Goal: Information Seeking & Learning: Compare options

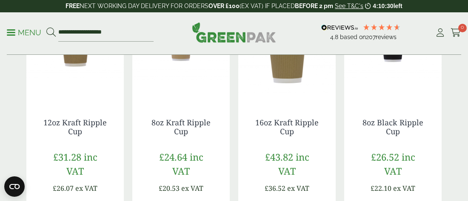
scroll to position [255, 0]
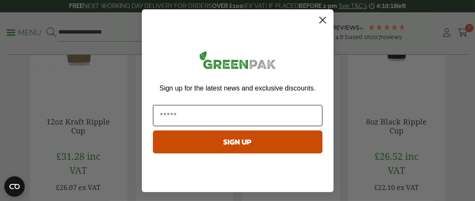
click at [172, 115] on input "Email" at bounding box center [237, 115] width 169 height 21
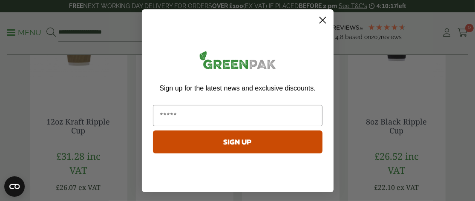
type input "**********"
click at [236, 143] on button "SIGN UP" at bounding box center [237, 142] width 169 height 23
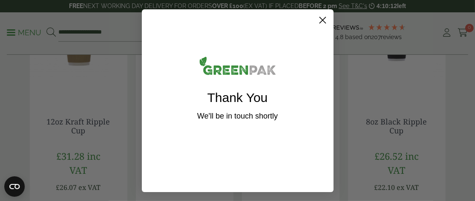
click at [322, 20] on icon "Close dialog" at bounding box center [322, 20] width 15 height 15
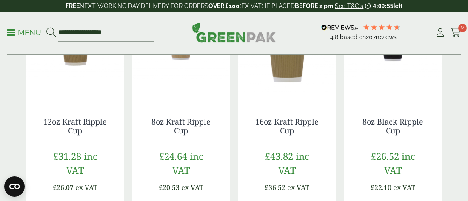
scroll to position [213, 0]
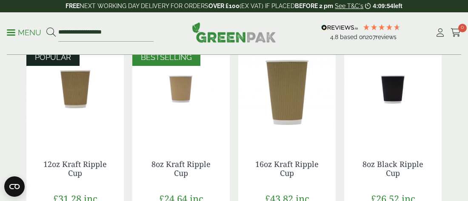
click at [80, 100] on img at bounding box center [75, 90] width 98 height 106
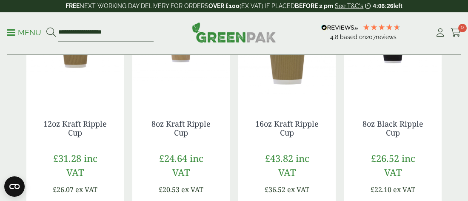
scroll to position [255, 0]
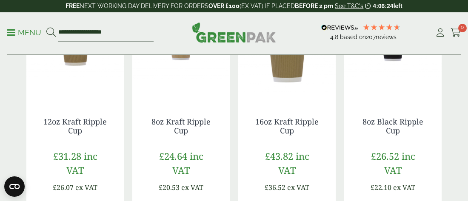
click at [185, 94] on img at bounding box center [181, 47] width 98 height 106
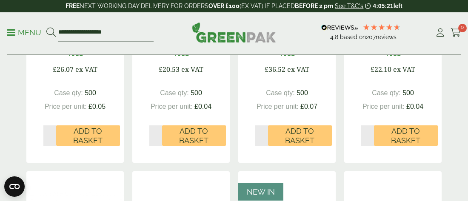
scroll to position [213, 0]
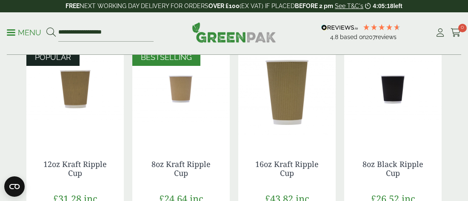
click at [74, 98] on img at bounding box center [75, 90] width 98 height 106
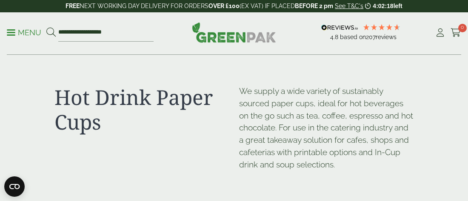
click at [14, 33] on p "Menu" at bounding box center [24, 33] width 34 height 10
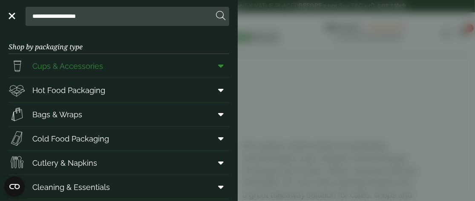
click at [92, 68] on span "Cups & Accessories" at bounding box center [67, 65] width 71 height 11
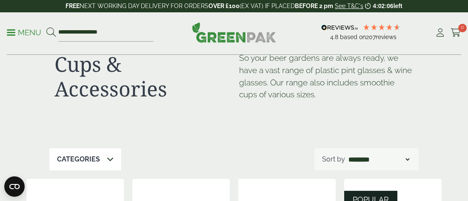
scroll to position [85, 0]
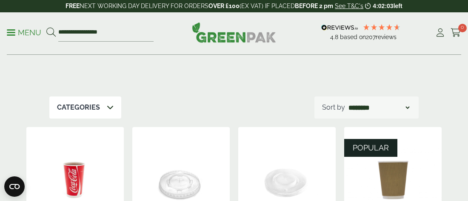
click at [108, 109] on icon at bounding box center [110, 107] width 7 height 7
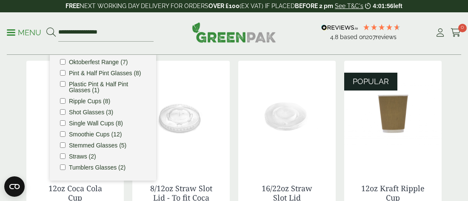
scroll to position [170, 0]
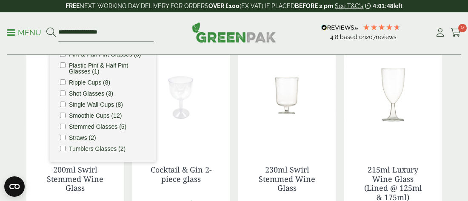
click at [175, 40] on div "**********" at bounding box center [234, 33] width 455 height 43
click at [205, 135] on img at bounding box center [181, 95] width 98 height 106
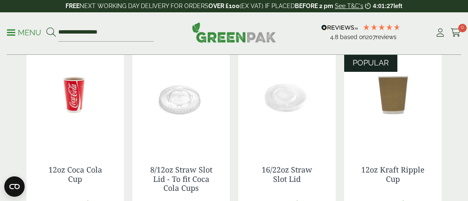
click at [20, 32] on p "Menu" at bounding box center [24, 33] width 34 height 10
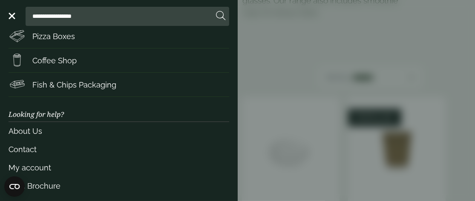
scroll to position [30, 0]
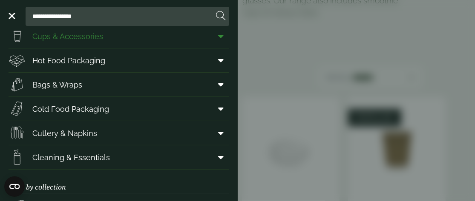
click at [96, 37] on span "Cups & Accessories" at bounding box center [67, 36] width 71 height 11
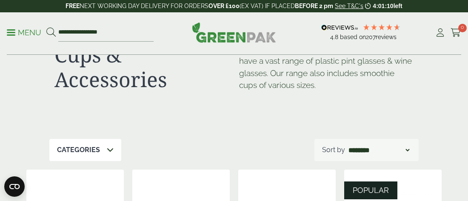
scroll to position [128, 0]
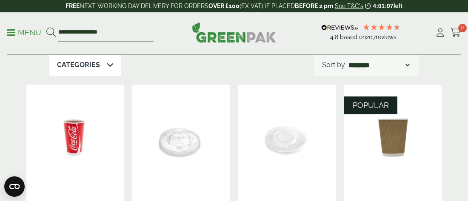
click at [108, 65] on icon at bounding box center [110, 64] width 7 height 7
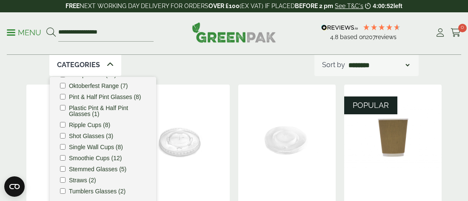
scroll to position [98, 0]
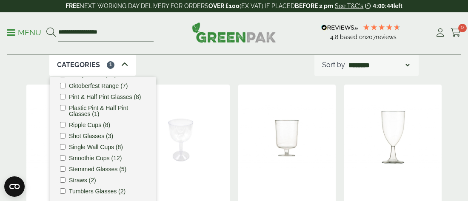
click at [185, 63] on div "Categories 1 Carafes & Jugs (3) Carry Packs (4) Coca Cola Cups (5) Cups & Acces…" at bounding box center [234, 65] width 370 height 22
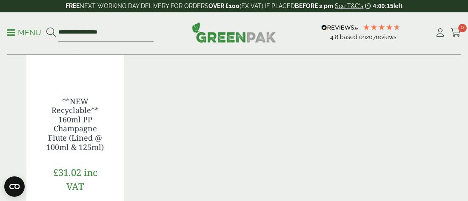
scroll to position [341, 0]
